Goal: Task Accomplishment & Management: Use online tool/utility

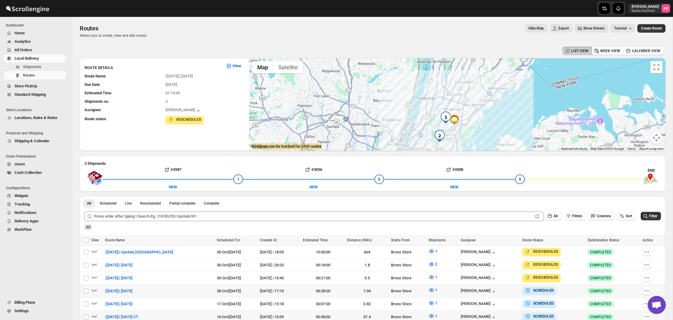
scroll to position [145, 0]
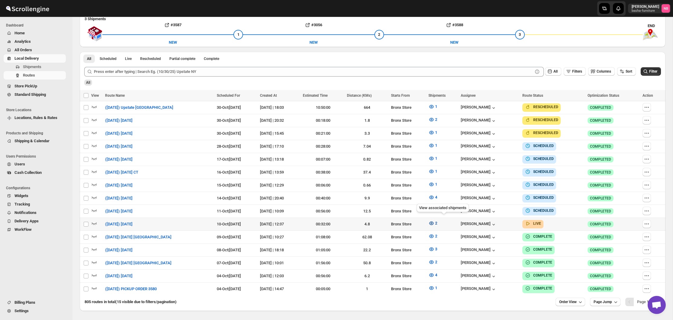
click at [437, 221] on span "2" at bounding box center [436, 223] width 2 height 5
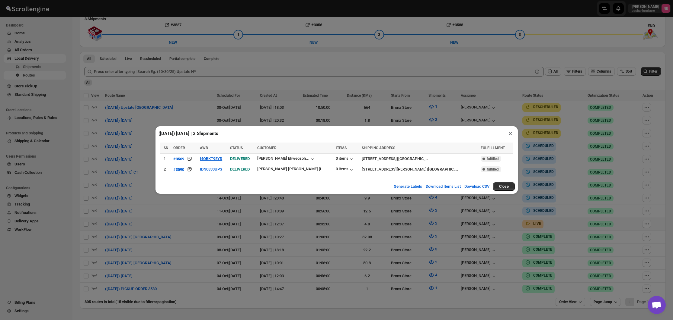
click at [324, 215] on div "([DATE]) [DATE] | 2 Shipments × Loading shipments… SN ORDER AWB STATUS CUSTOMER…" at bounding box center [336, 160] width 673 height 320
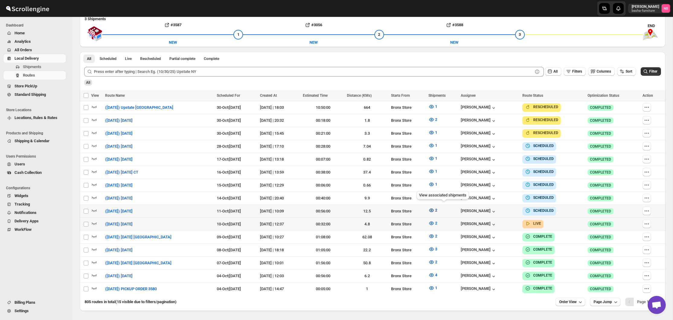
click at [437, 208] on span "2" at bounding box center [436, 210] width 2 height 5
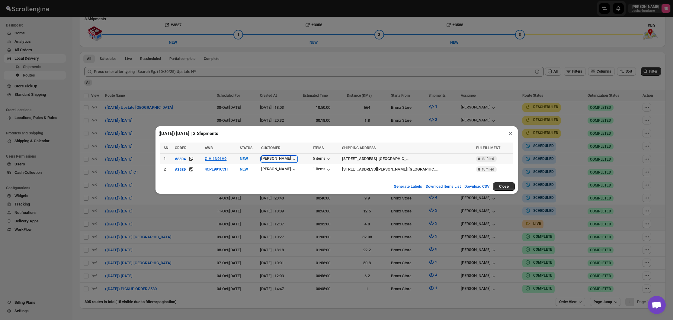
click at [289, 159] on div "[PERSON_NAME]" at bounding box center [279, 159] width 36 height 6
click at [211, 113] on div "([DATE]) [DATE] | 2 Shipments × SN ORDER AWB STATUS CUSTOMER ITEMS SHIPPING ADD…" at bounding box center [336, 160] width 673 height 320
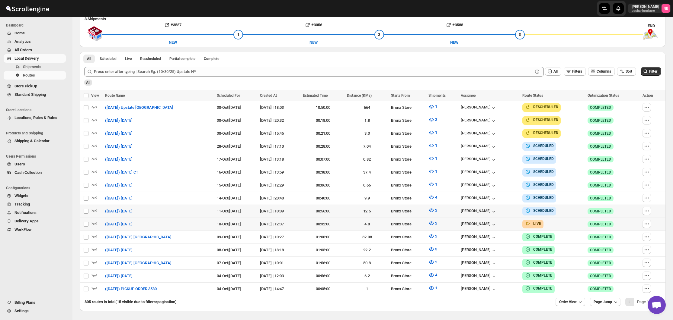
scroll to position [145, 0]
drag, startPoint x: 657, startPoint y: 80, endPoint x: 653, endPoint y: 72, distance: 8.9
click at [657, 79] on div "All" at bounding box center [372, 80] width 578 height 10
click at [653, 72] on span "Filter" at bounding box center [653, 71] width 8 height 4
click at [441, 208] on button "2" at bounding box center [433, 210] width 16 height 10
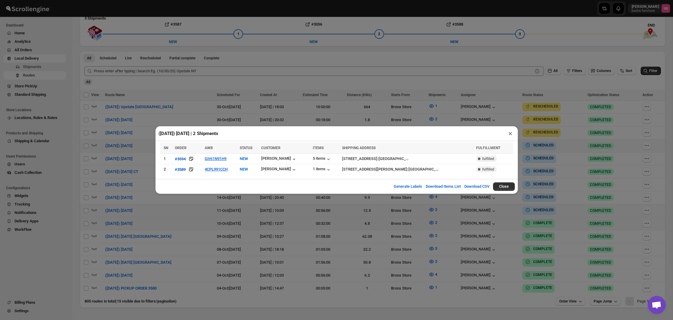
click at [213, 195] on div "([DATE]) [DATE] | 2 Shipments × SN ORDER AWB STATUS CUSTOMER ITEMS SHIPPING ADD…" at bounding box center [336, 160] width 673 height 320
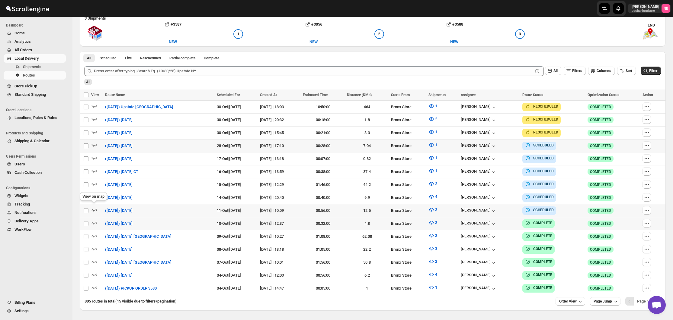
click at [95, 209] on icon "button" at bounding box center [94, 210] width 5 height 2
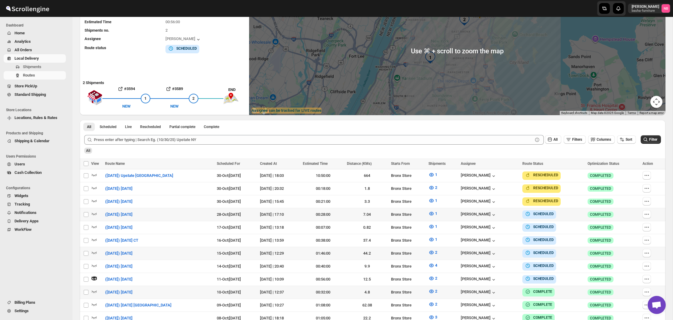
scroll to position [82, 0]
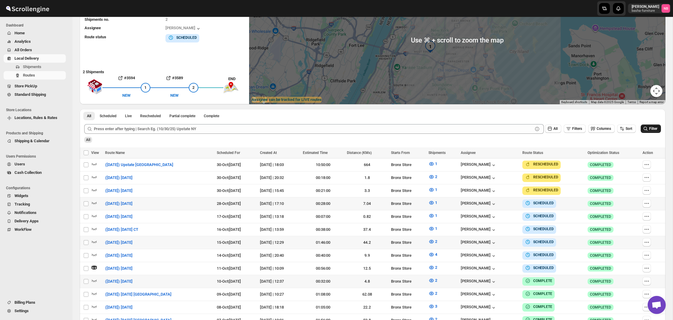
click at [647, 129] on icon "submit" at bounding box center [645, 129] width 6 height 6
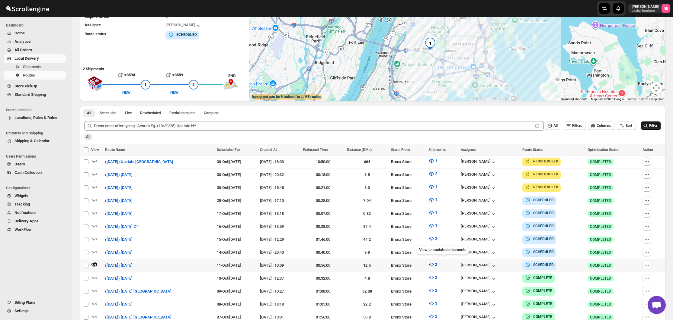
click at [434, 265] on icon "button" at bounding box center [431, 265] width 6 height 6
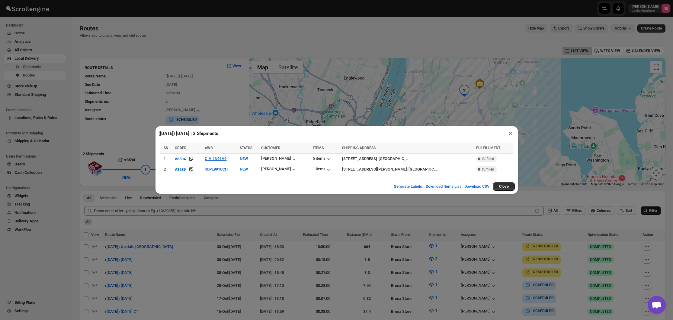
scroll to position [0, 0]
click at [436, 205] on div "([DATE]) [DATE] | 2 Shipments × SN ORDER AWB STATUS CUSTOMER ITEMS SHIPPING ADD…" at bounding box center [336, 160] width 673 height 320
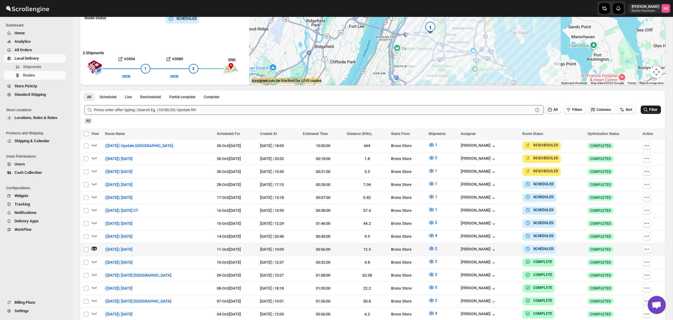
scroll to position [103, 0]
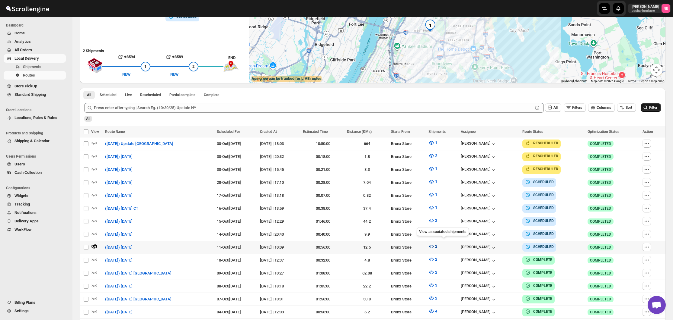
click at [441, 246] on button "2" at bounding box center [433, 247] width 16 height 10
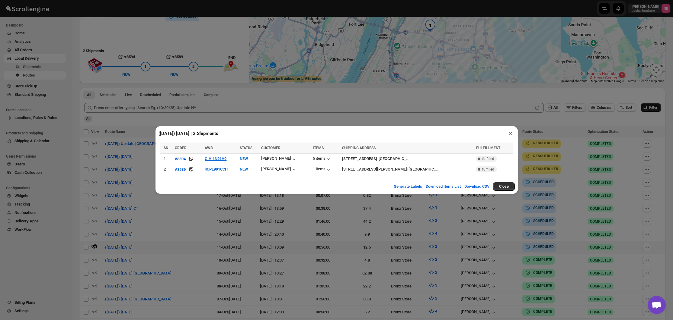
click at [291, 217] on div "([DATE]) [DATE] | 2 Shipments × SN ORDER AWB STATUS CUSTOMER ITEMS SHIPPING ADD…" at bounding box center [336, 160] width 673 height 320
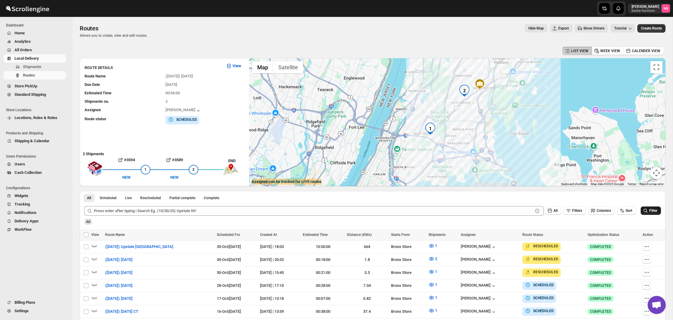
scroll to position [0, 0]
click at [40, 52] on span "All Orders" at bounding box center [39, 50] width 50 height 6
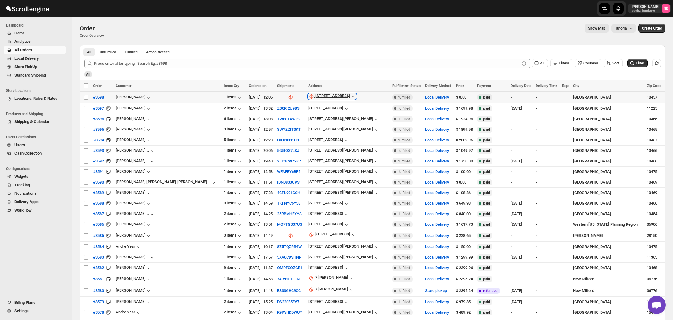
click at [315, 98] on div "[STREET_ADDRESS]" at bounding box center [332, 97] width 35 height 6
click at [298, 126] on span "Update manually" at bounding box center [301, 129] width 32 height 6
select select "US"
select select "[US_STATE]"
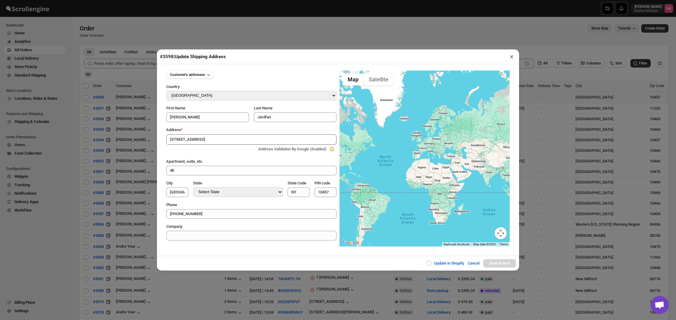
click at [508, 56] on button "×" at bounding box center [511, 57] width 9 height 8
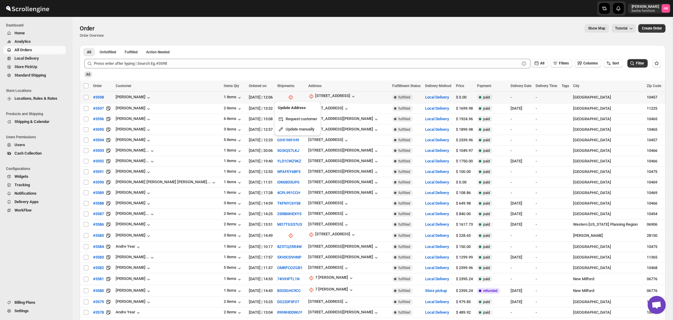
click at [512, 56] on div "All Filters Columns Sort Filter" at bounding box center [369, 61] width 581 height 14
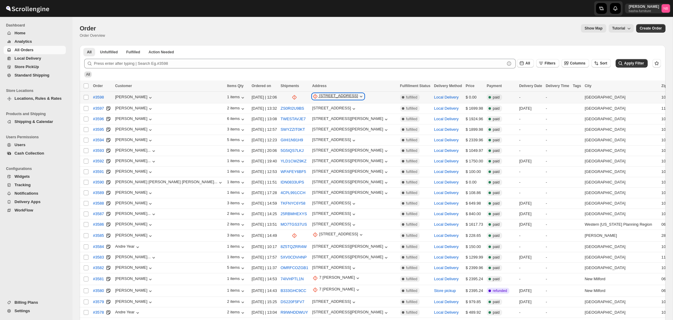
click at [319, 97] on div "[STREET_ADDRESS]" at bounding box center [338, 97] width 39 height 6
click at [305, 129] on span "Update manually" at bounding box center [300, 129] width 30 height 5
select select "US"
select select "[US_STATE]"
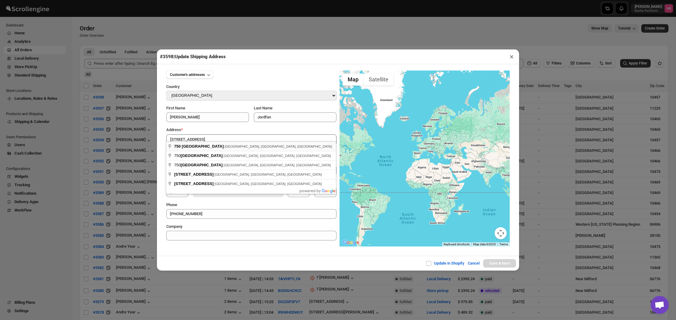
type input "750 East 179th Street, The Bronx, NY, USA"
type input "[GEOGRAPHIC_DATA]"
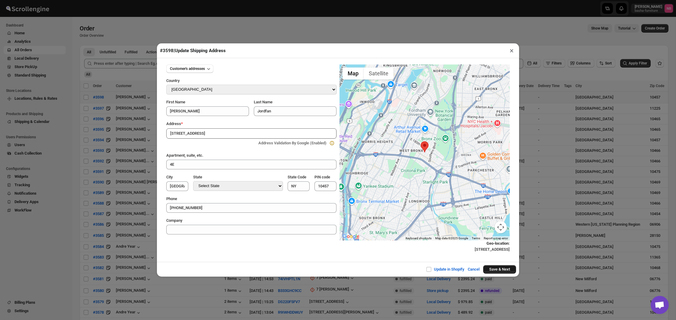
click at [491, 268] on button "Save & Next" at bounding box center [499, 270] width 33 height 8
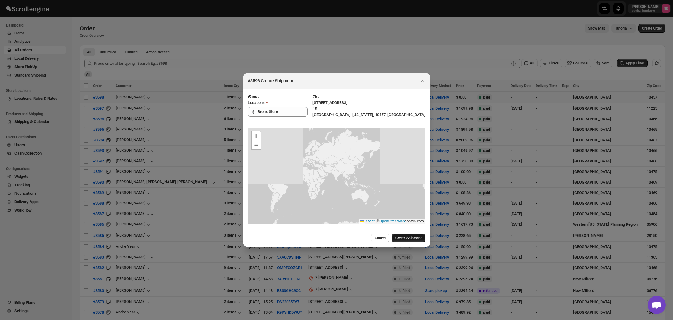
click at [419, 239] on span "Create Shipment" at bounding box center [408, 238] width 27 height 5
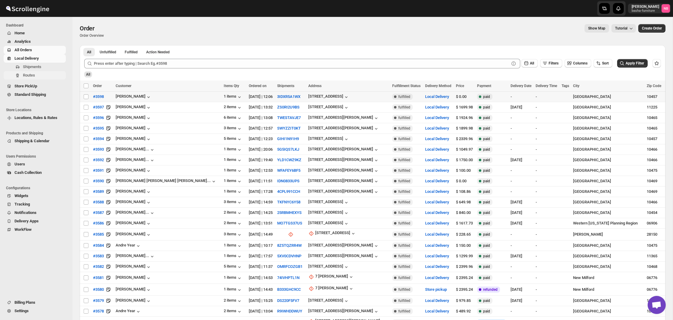
click at [45, 75] on span "Routes" at bounding box center [44, 75] width 42 height 6
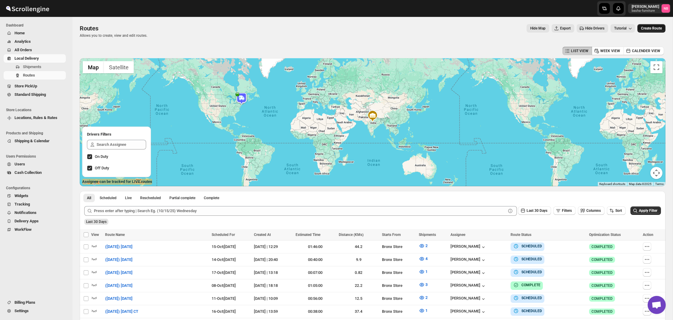
click at [655, 26] on button "Create Route" at bounding box center [651, 28] width 28 height 8
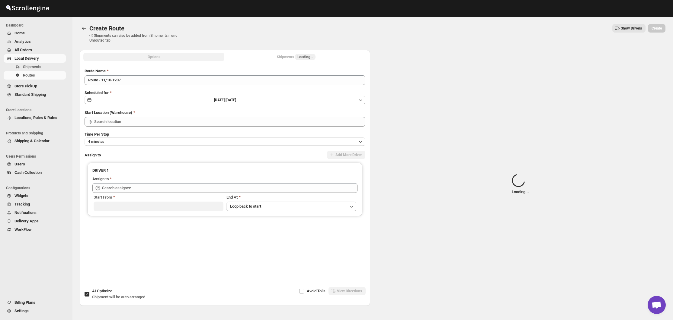
type input "Not Available"
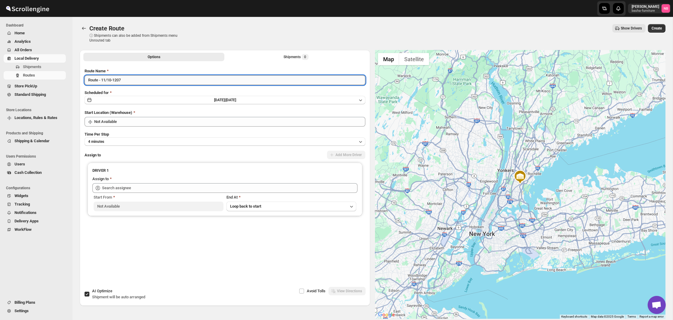
click at [230, 80] on input "Route - 11/10-1207" at bounding box center [224, 80] width 281 height 10
type input "rug"
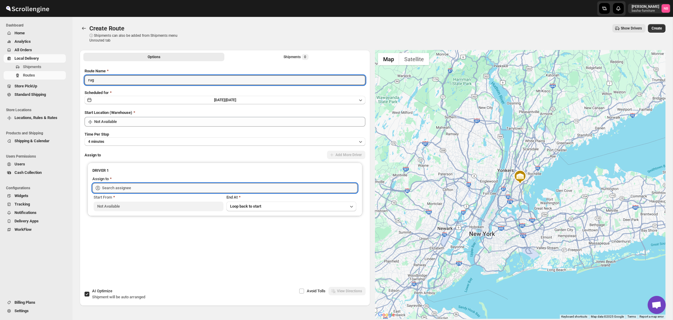
click at [164, 190] on input "text" at bounding box center [229, 188] width 255 height 10
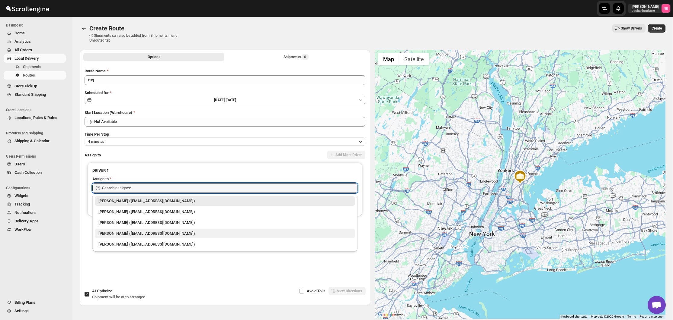
click at [135, 231] on div "Andy King (ameenahmad2944@gmail.com)" at bounding box center [224, 234] width 253 height 6
type input "Andy King (ameenahmad2944@gmail.com)"
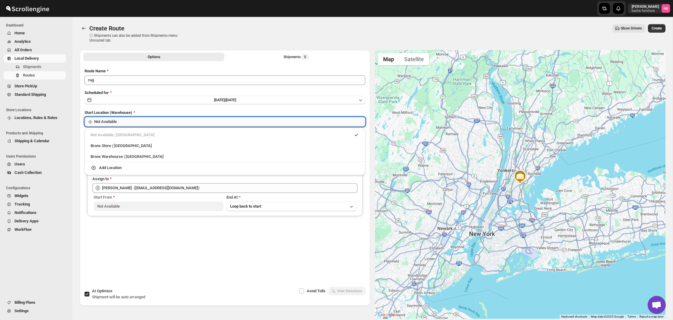
click at [169, 122] on input "Not Available" at bounding box center [229, 122] width 271 height 10
click at [158, 146] on div "Bronx Store | The Bronx" at bounding box center [225, 146] width 269 height 6
type input "Bronx Store"
drag, startPoint x: 289, startPoint y: 55, endPoint x: 284, endPoint y: 62, distance: 8.9
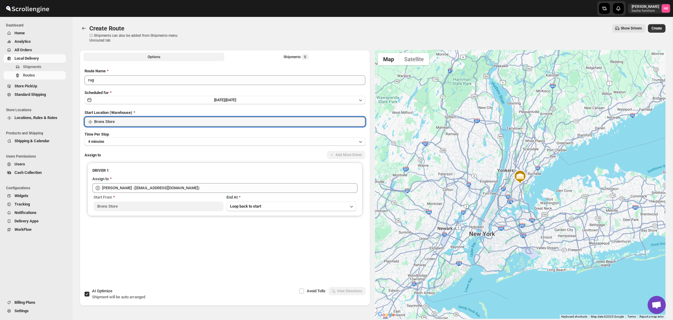
click at [289, 55] on div "Shipments 0" at bounding box center [295, 57] width 25 height 6
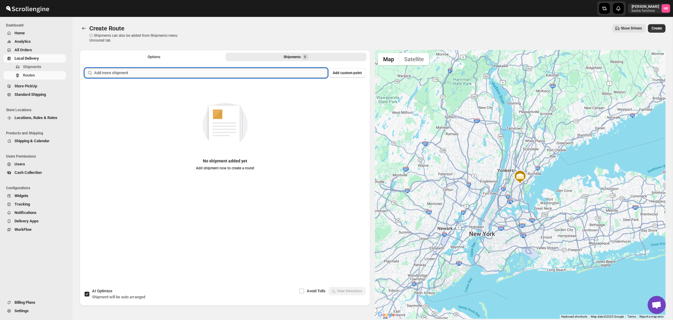
click at [276, 72] on input "text" at bounding box center [210, 73] width 233 height 10
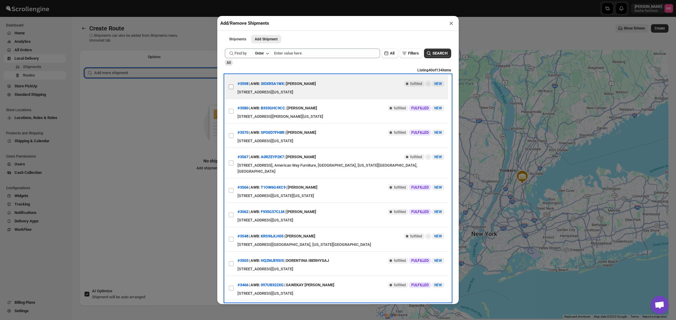
click at [230, 87] on input "View details for 68ea80b8d1fc2f773f2b7e18" at bounding box center [231, 86] width 5 height 5
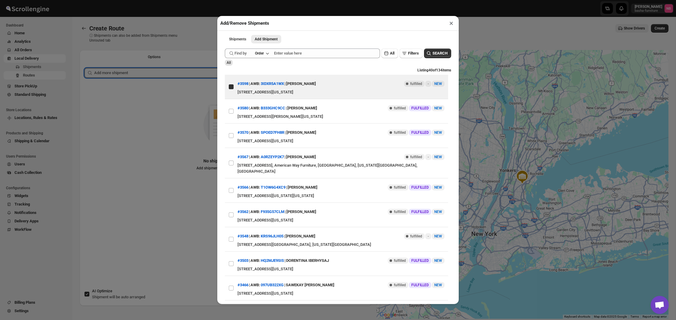
checkbox input "true"
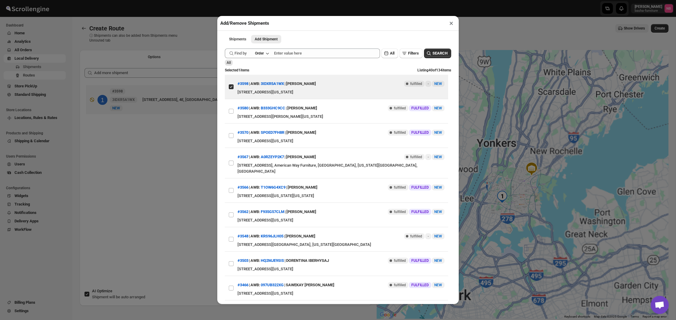
click at [145, 158] on div "Add/Remove Shipments × Shipments Add Shipment More views Shipments Add Shipment…" at bounding box center [338, 160] width 676 height 320
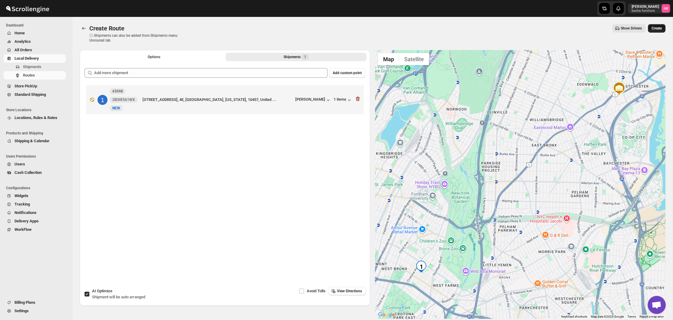
click at [656, 31] on button "Create" at bounding box center [657, 28] width 18 height 8
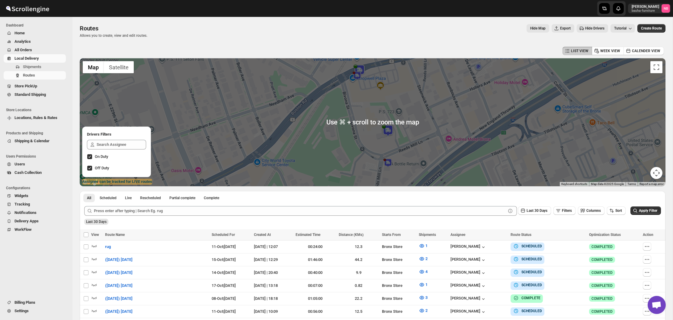
scroll to position [113, 0]
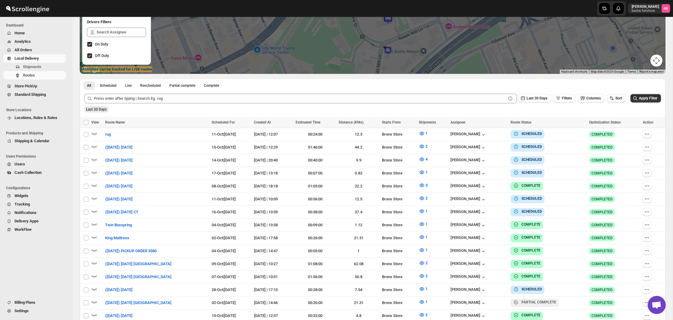
drag, startPoint x: 614, startPoint y: 96, endPoint x: 610, endPoint y: 100, distance: 5.6
click at [614, 96] on button "Sort" at bounding box center [616, 98] width 19 height 8
click at [611, 129] on div "Due Date" at bounding box center [604, 131] width 16 height 6
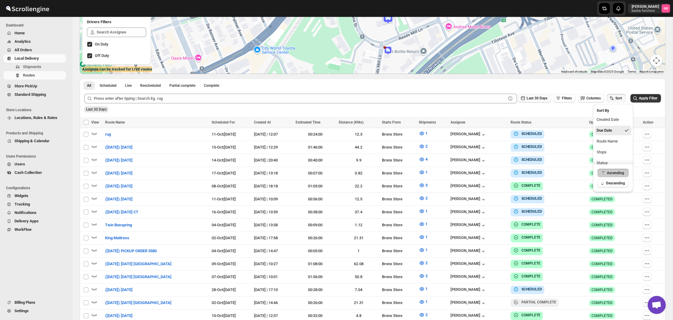
drag, startPoint x: 527, startPoint y: 98, endPoint x: 524, endPoint y: 103, distance: 5.3
click at [527, 98] on span "Last 30 Days" at bounding box center [536, 98] width 21 height 4
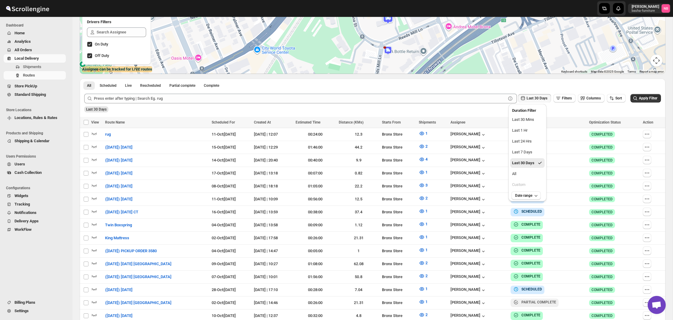
drag, startPoint x: 528, startPoint y: 176, endPoint x: 555, endPoint y: 163, distance: 29.8
click at [528, 176] on button "All" at bounding box center [527, 174] width 34 height 10
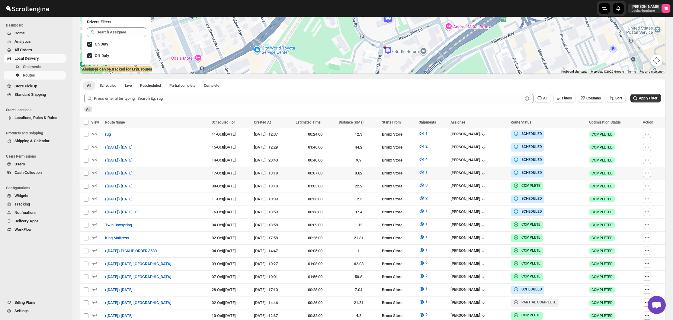
click at [640, 98] on span "Apply Filter" at bounding box center [648, 98] width 18 height 4
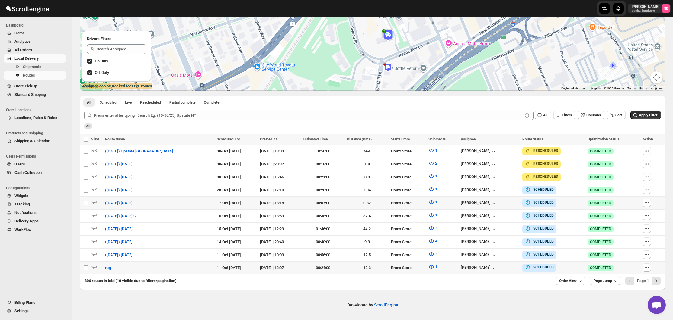
scroll to position [93, 0]
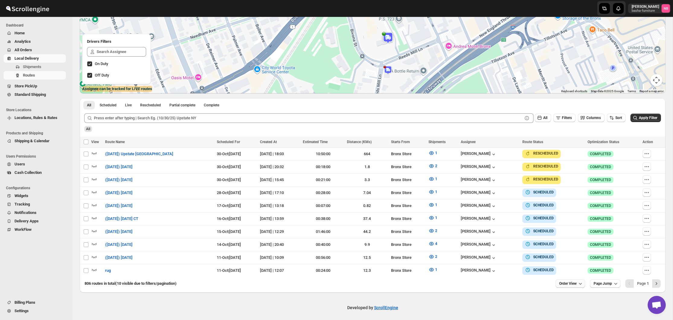
click at [560, 282] on span "Order View" at bounding box center [568, 284] width 18 height 5
click at [566, 234] on button "25 orders" at bounding box center [567, 239] width 34 height 10
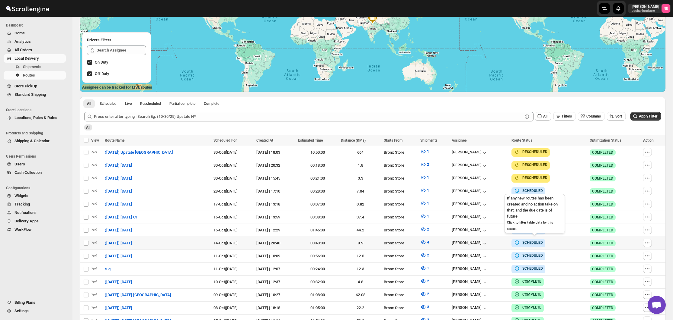
scroll to position [136, 0]
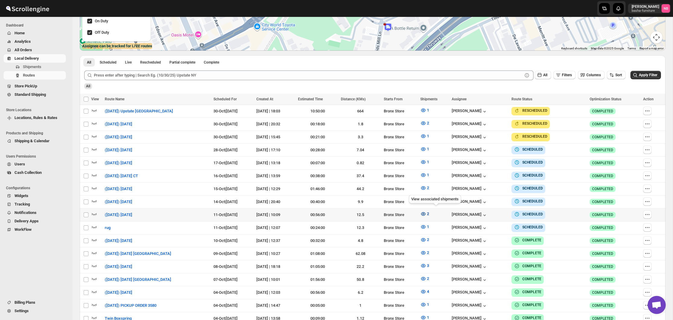
click at [426, 215] on icon "button" at bounding box center [423, 214] width 6 height 6
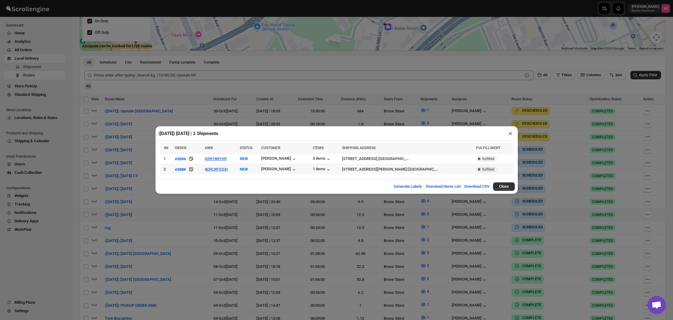
click at [300, 170] on div "[PERSON_NAME]" at bounding box center [285, 169] width 48 height 7
click at [292, 170] on div "[PERSON_NAME]" at bounding box center [279, 170] width 36 height 6
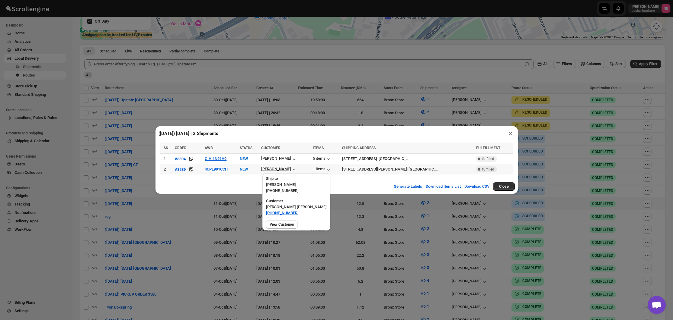
scroll to position [148, 0]
